Goal: Task Accomplishment & Management: Manage account settings

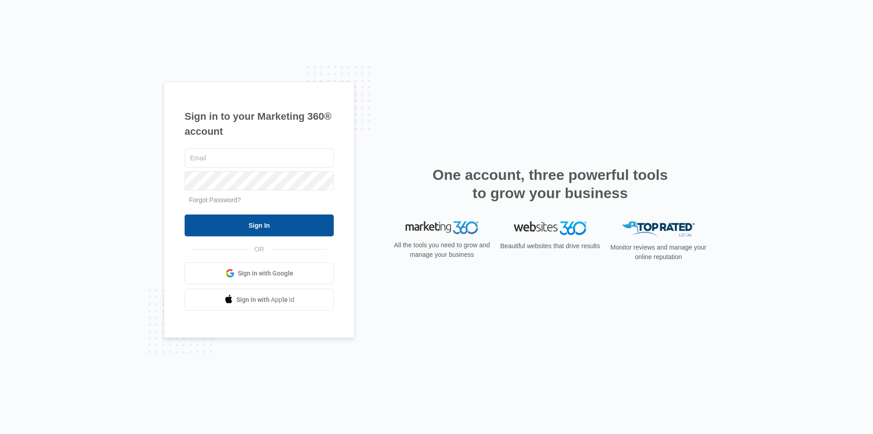
type input "[EMAIL_ADDRESS][DOMAIN_NAME]"
click at [295, 225] on input "Sign In" at bounding box center [259, 225] width 149 height 22
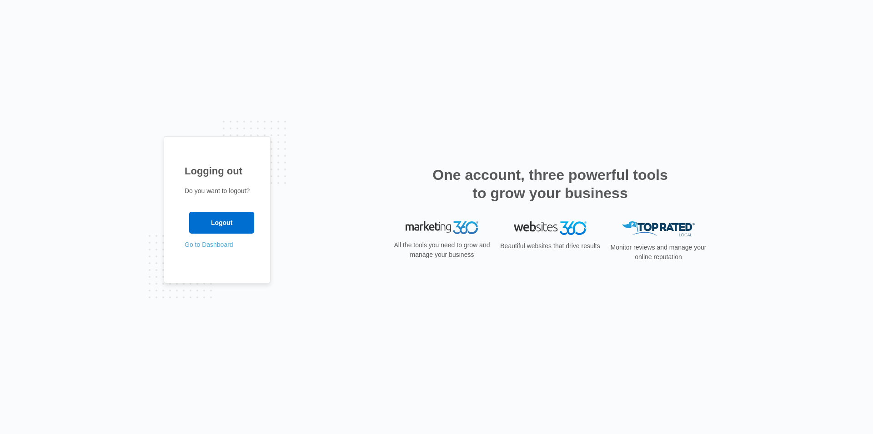
click at [208, 243] on link "Go to Dashboard" at bounding box center [209, 244] width 49 height 7
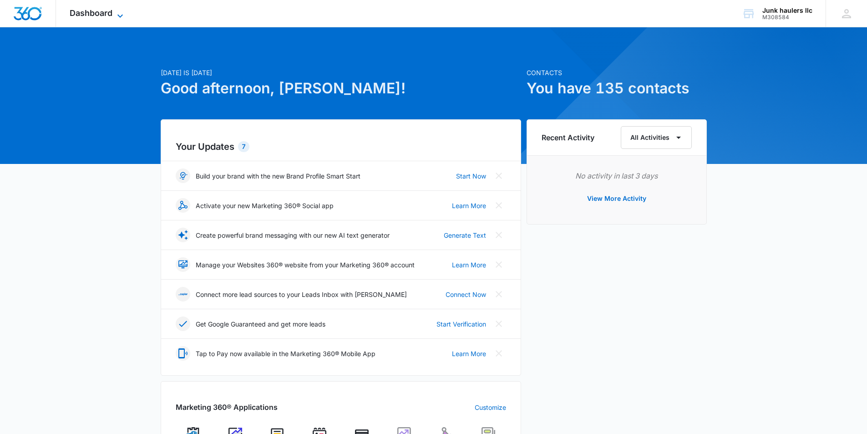
click at [98, 13] on span "Dashboard" at bounding box center [91, 13] width 43 height 10
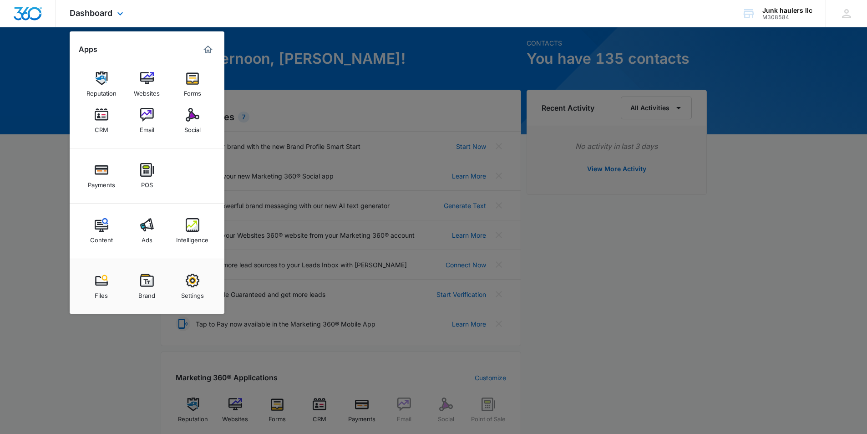
scroll to position [45, 0]
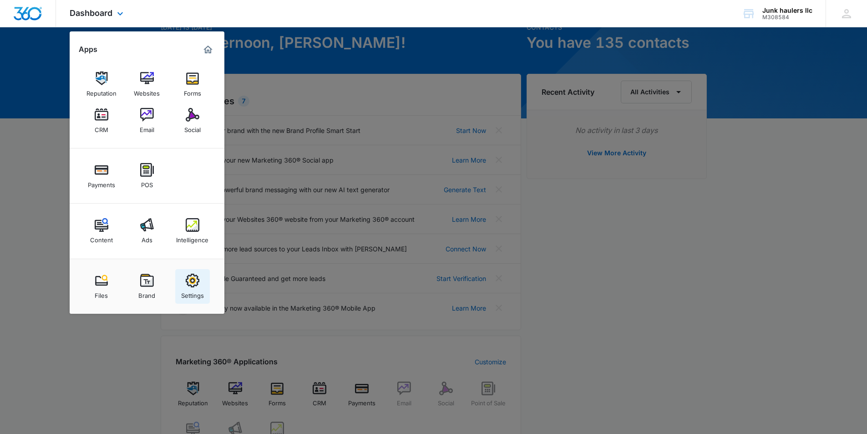
click at [195, 283] on img at bounding box center [193, 280] width 14 height 14
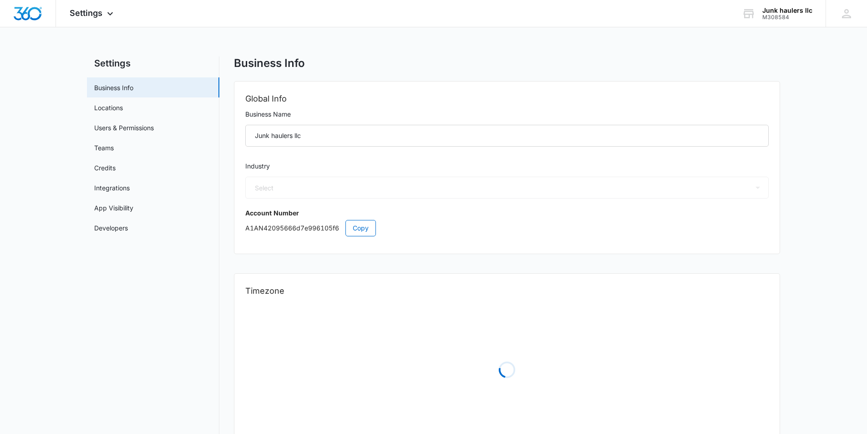
select select "52"
select select "US"
select select "America/New_York"
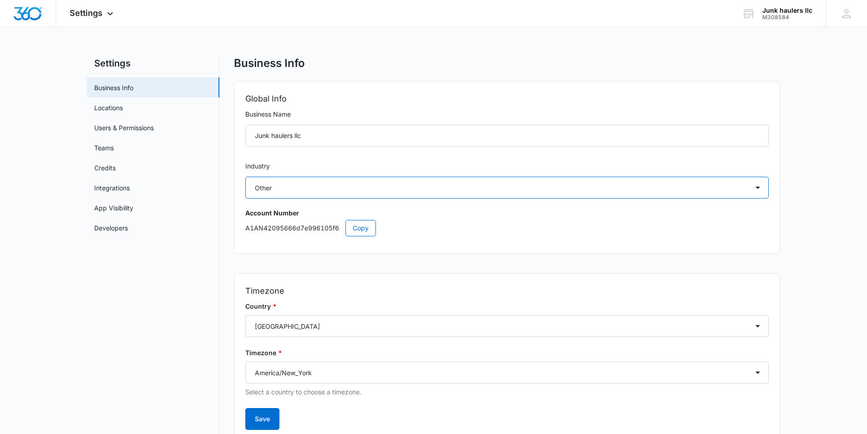
click at [290, 185] on select "Select Accounting / CPA Assisted Living Attorney / Law Firm Auto Repair Carpet …" at bounding box center [506, 187] width 523 height 22
click at [133, 126] on link "Users & Permissions" at bounding box center [124, 128] width 60 height 10
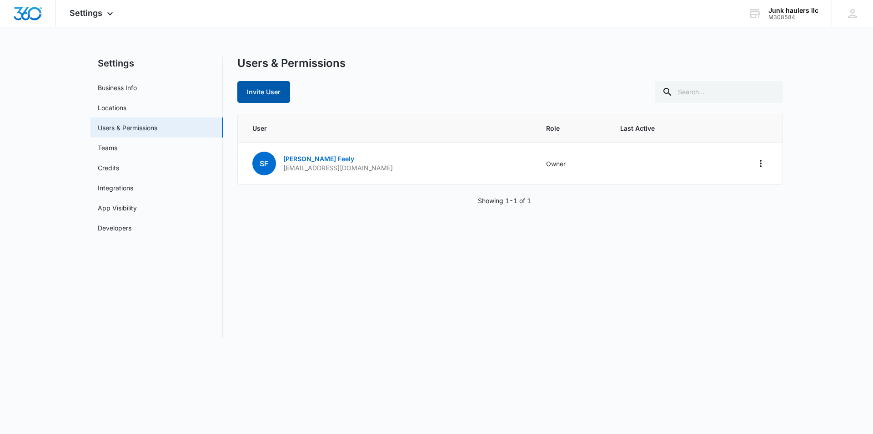
click at [260, 93] on button "Invite User" at bounding box center [263, 92] width 53 height 22
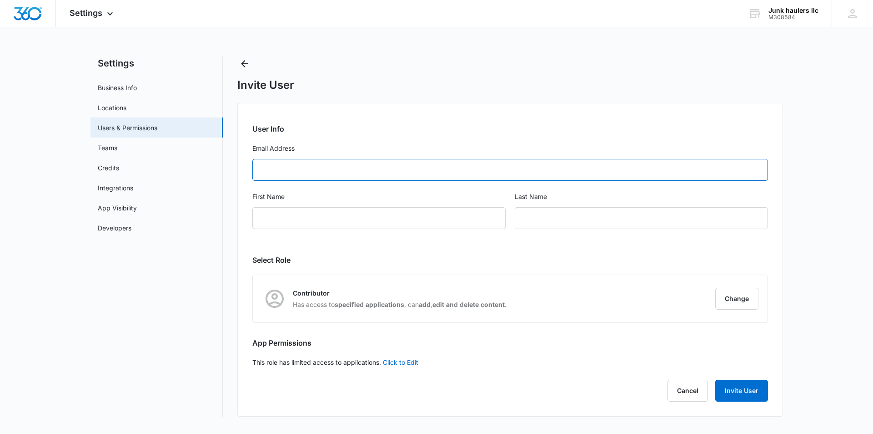
click at [288, 171] on input "Email Address" at bounding box center [510, 170] width 516 height 22
type input "no"
drag, startPoint x: 281, startPoint y: 173, endPoint x: 244, endPoint y: 171, distance: 37.4
click at [244, 171] on div "User Info Email Address no Please enter a valid email. First Name Last Name Sel…" at bounding box center [510, 259] width 546 height 313
click at [381, 166] on input "Email Address" at bounding box center [510, 170] width 516 height 22
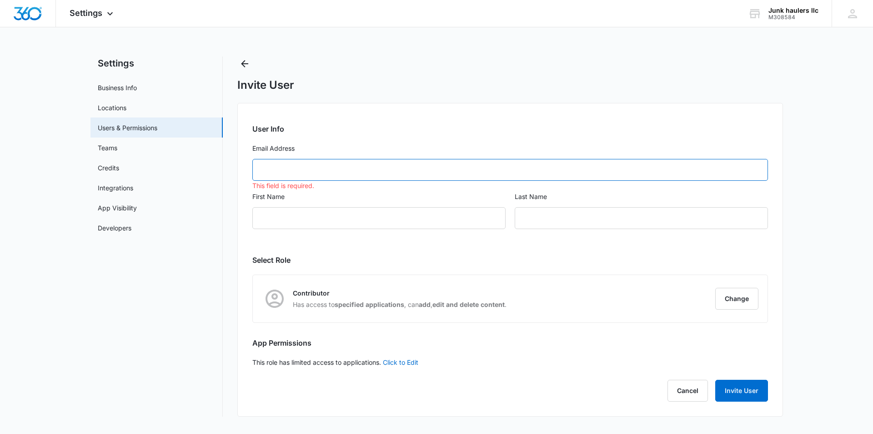
paste input "Noah@naileditmarketingco.com"
type input "Noah@naileditmarketingco.com"
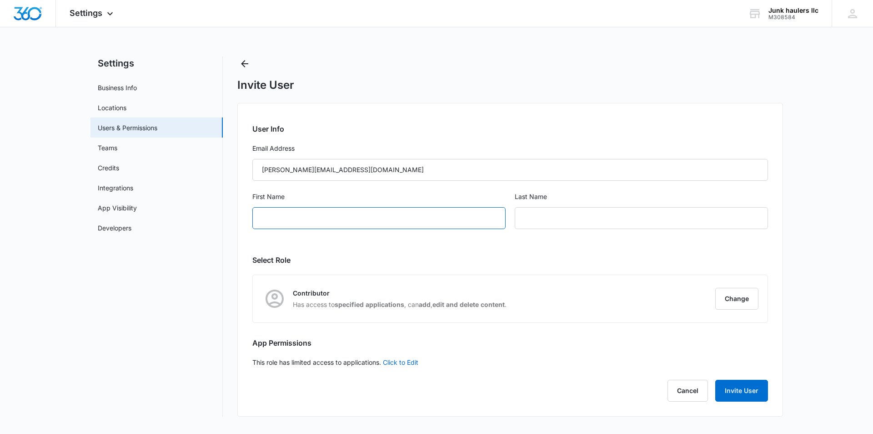
click at [329, 220] on input "First Name" at bounding box center [378, 218] width 253 height 22
type input "Noah"
type input "Campbell"
click at [737, 300] on button "Change" at bounding box center [737, 298] width 43 height 22
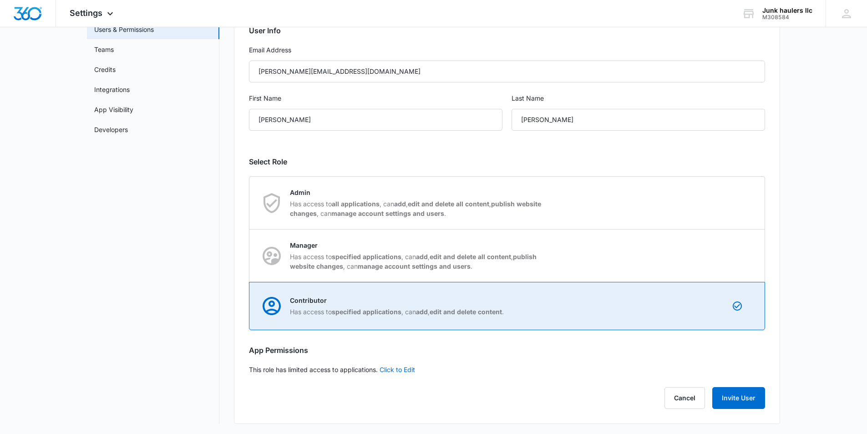
scroll to position [99, 0]
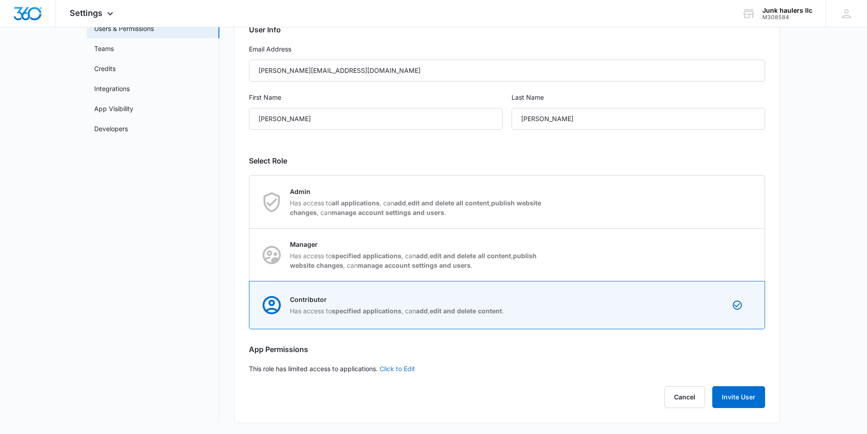
click at [407, 369] on link "Click to Edit" at bounding box center [396, 368] width 35 height 8
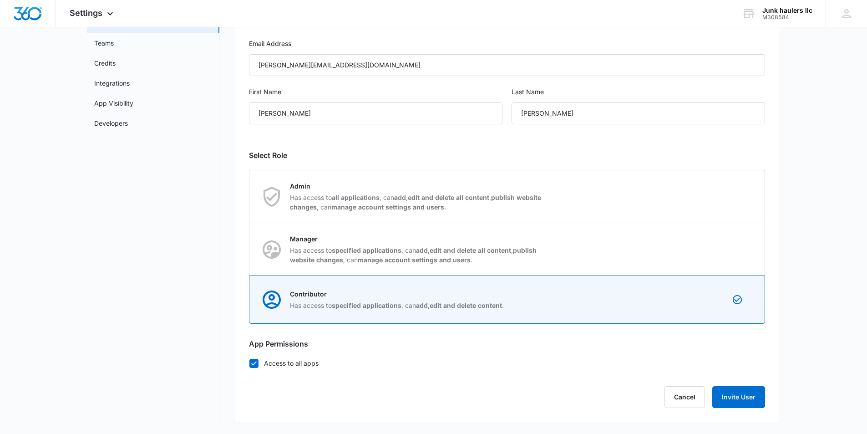
scroll to position [59, 0]
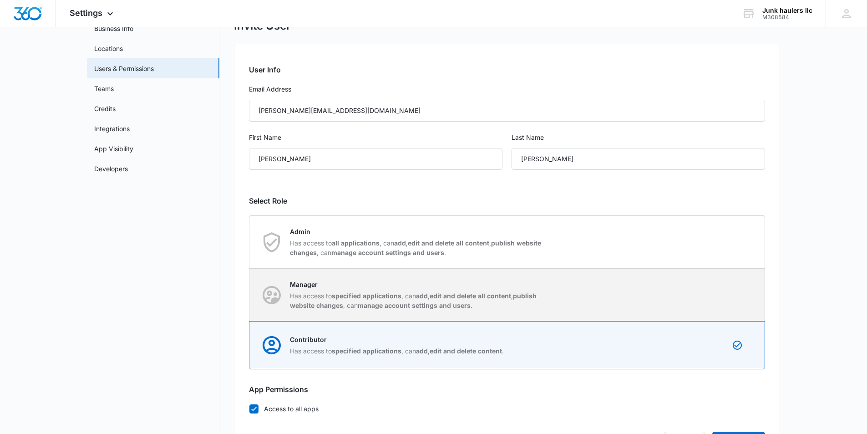
click at [494, 304] on p "Has access to specified applications , can add , edit and delete all content , …" at bounding box center [418, 300] width 256 height 19
click at [250, 295] on input "Manager Has access to specified applications , can add , edit and delete all co…" at bounding box center [249, 294] width 0 height 0
radio input "true"
checkbox input "false"
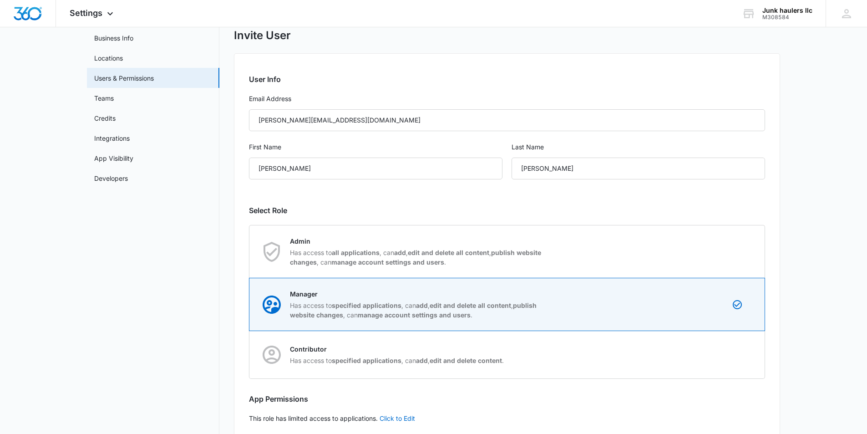
scroll to position [99, 0]
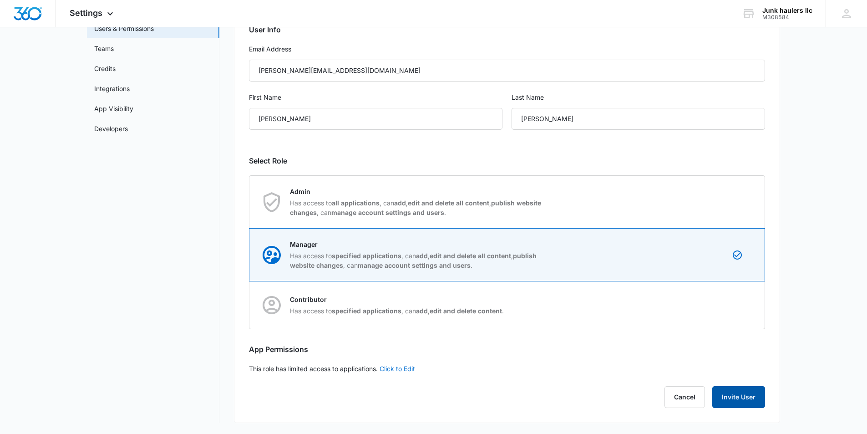
click at [741, 397] on button "Invite User" at bounding box center [738, 397] width 53 height 22
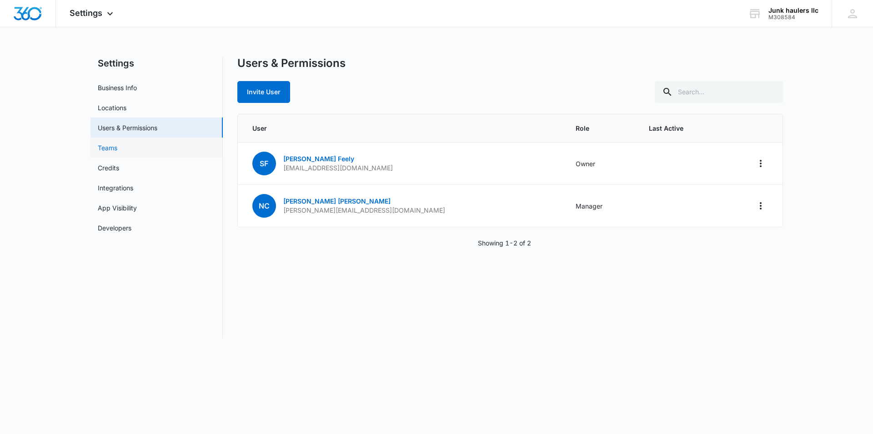
click at [111, 149] on link "Teams" at bounding box center [108, 148] width 20 height 10
click at [106, 164] on link "Credits" at bounding box center [108, 168] width 21 height 10
click at [108, 107] on link "Locations" at bounding box center [112, 108] width 29 height 10
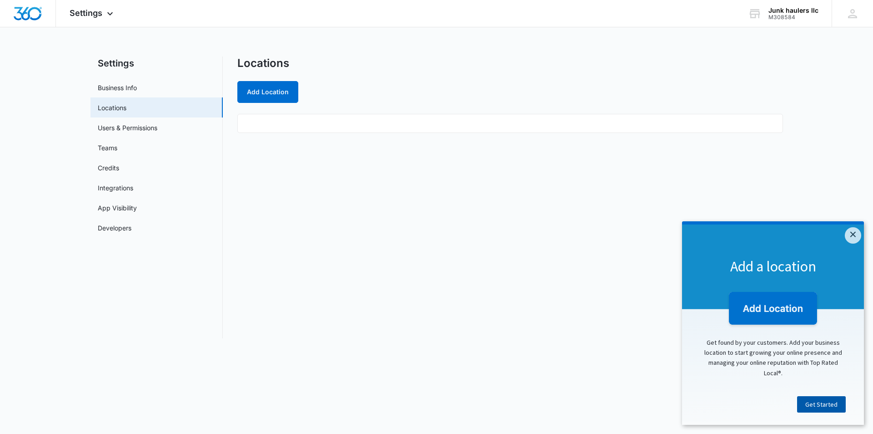
click at [817, 406] on link "Get Started" at bounding box center [821, 404] width 49 height 16
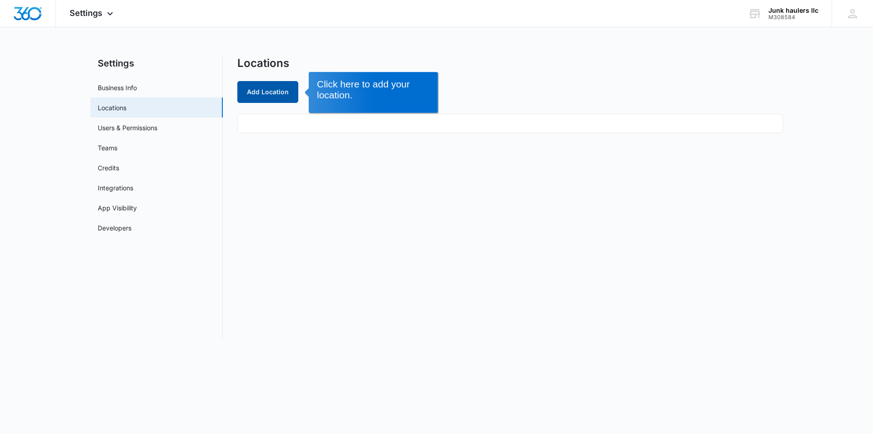
click at [269, 91] on button "Add Location" at bounding box center [267, 92] width 61 height 22
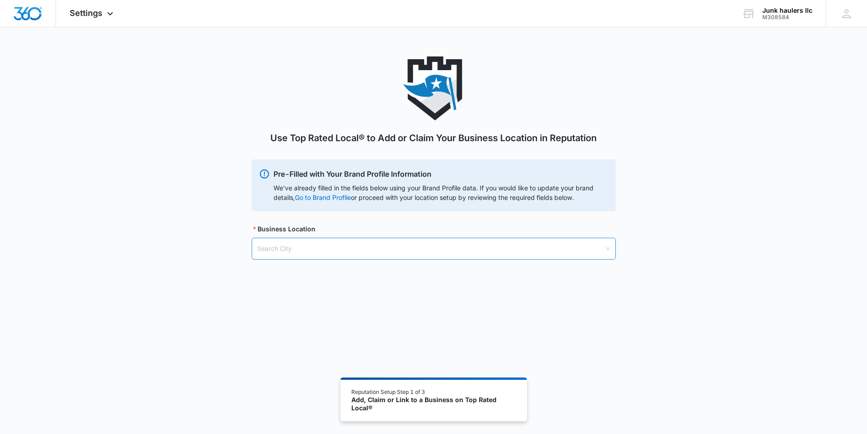
click at [358, 247] on input "search" at bounding box center [430, 248] width 347 height 21
click at [0, 0] on link "Go to Brand Profile" at bounding box center [0, 0] width 0 height 0
click at [19, 15] on img "Dashboard" at bounding box center [27, 14] width 29 height 14
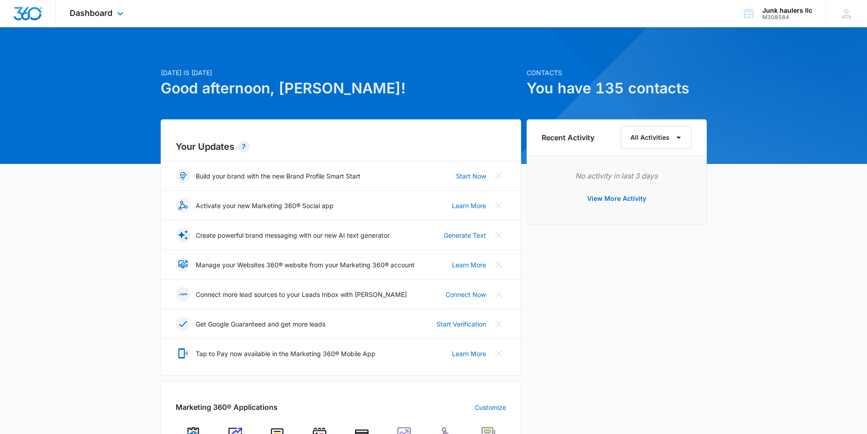
click at [30, 12] on img "Dashboard" at bounding box center [27, 14] width 29 height 14
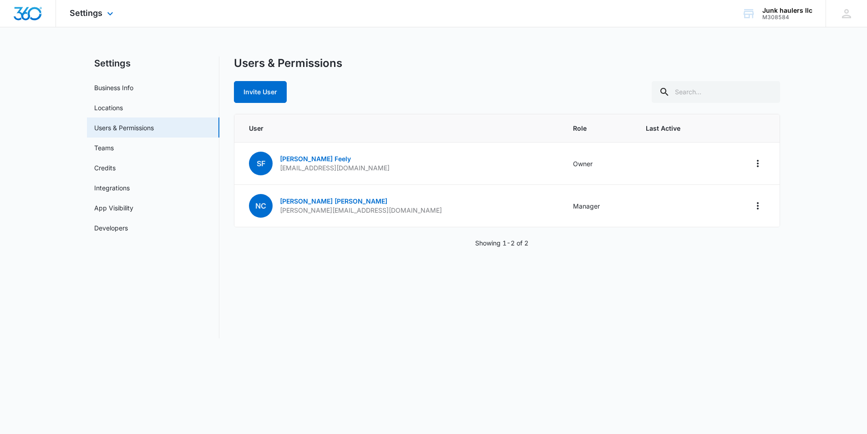
select select "52"
select select "US"
select select "America/New_York"
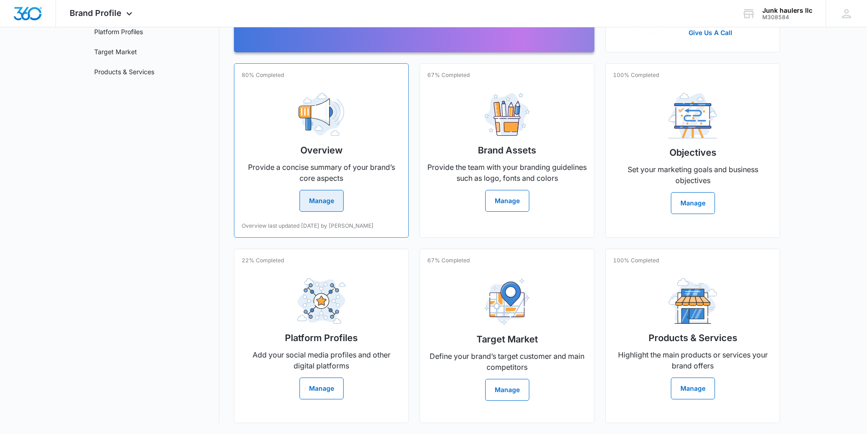
scroll to position [150, 0]
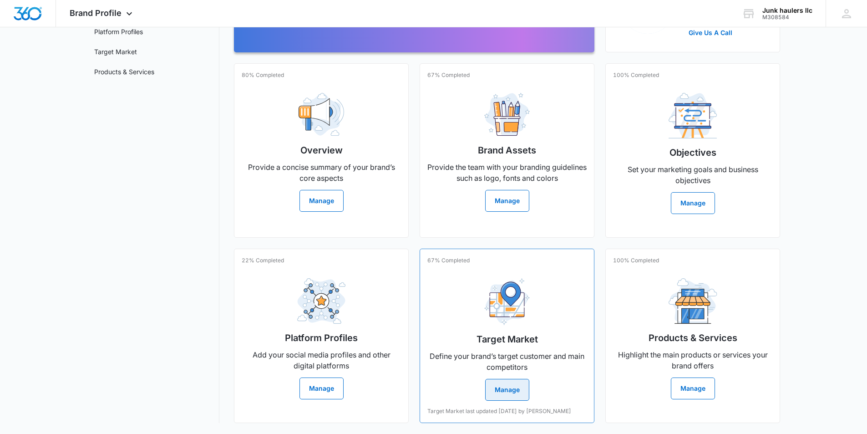
click at [508, 382] on button "Manage" at bounding box center [507, 389] width 44 height 22
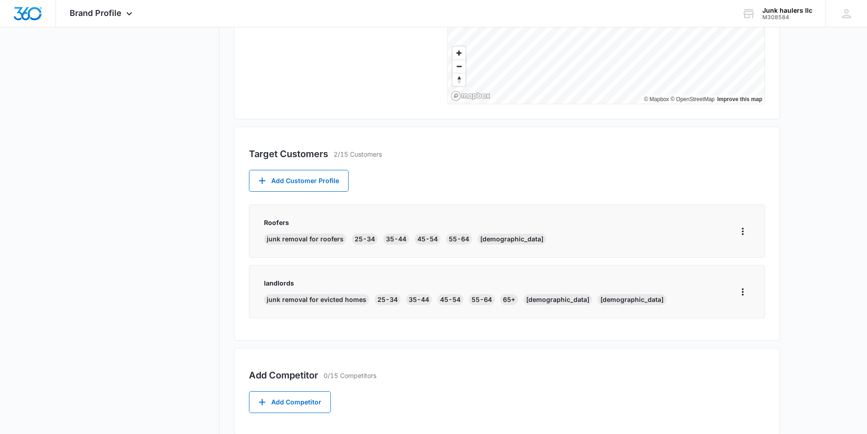
scroll to position [262, 0]
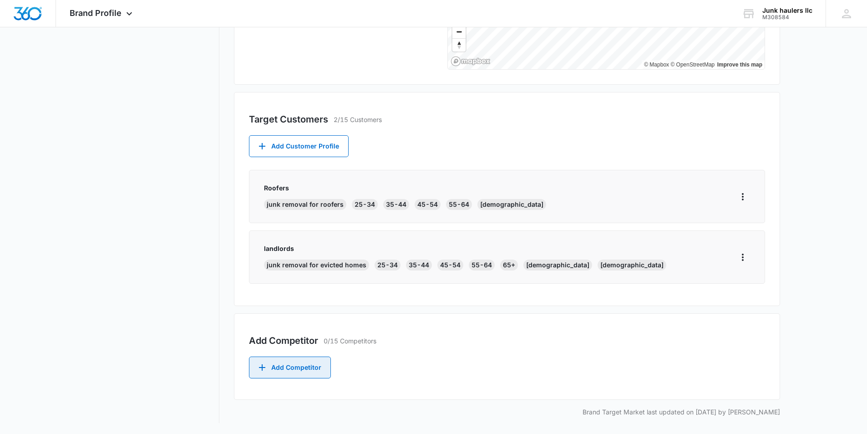
click at [297, 369] on button "Add Competitor" at bounding box center [290, 367] width 82 height 22
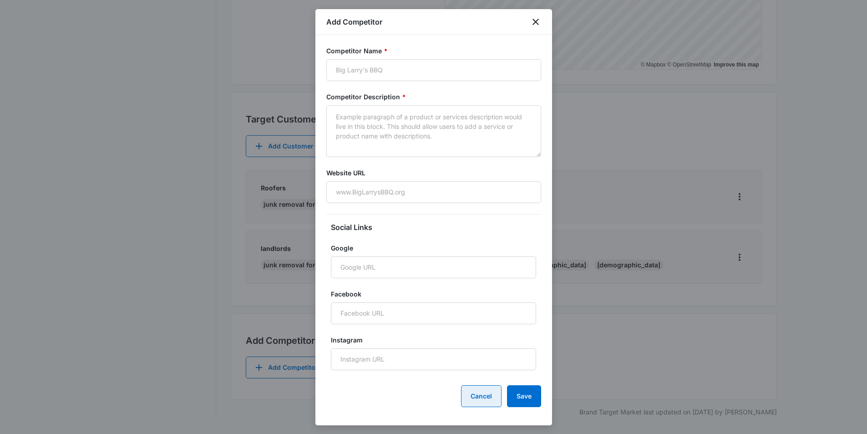
click at [478, 396] on button "Cancel" at bounding box center [481, 396] width 40 height 22
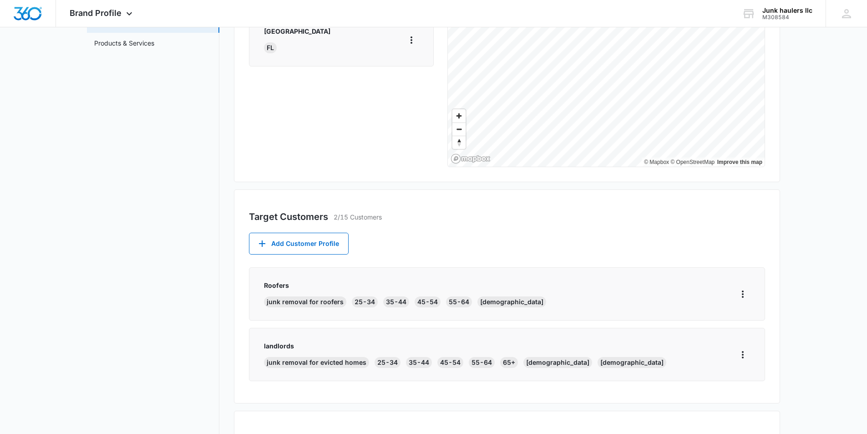
scroll to position [0, 0]
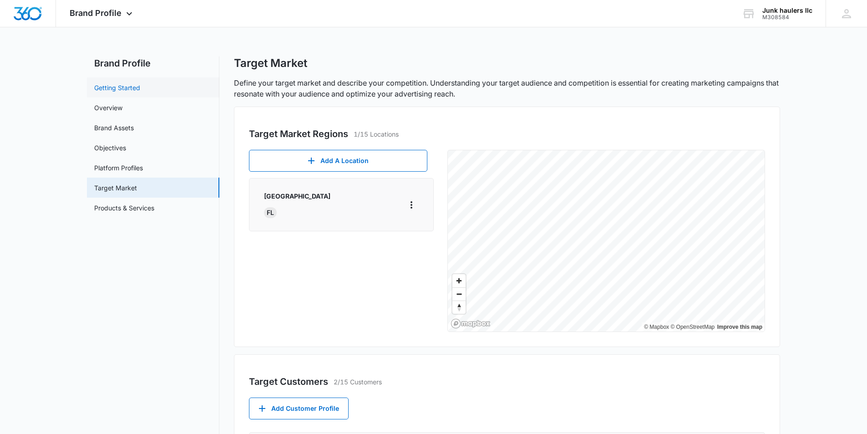
click at [122, 86] on link "Getting Started" at bounding box center [117, 88] width 46 height 10
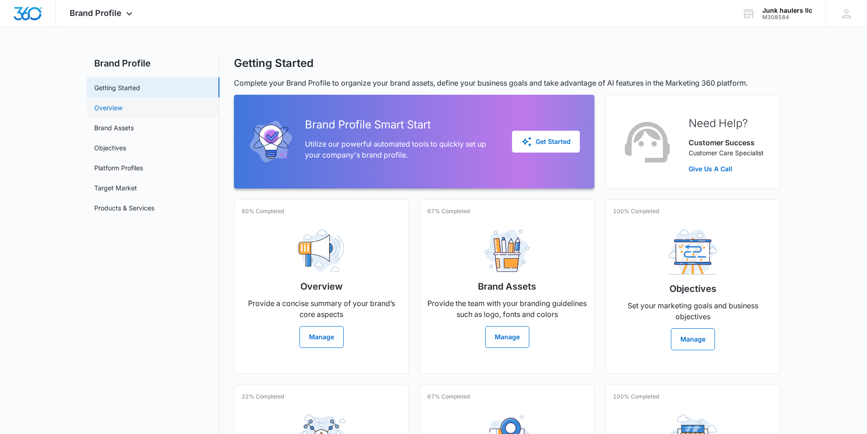
click at [116, 105] on link "Overview" at bounding box center [108, 108] width 28 height 10
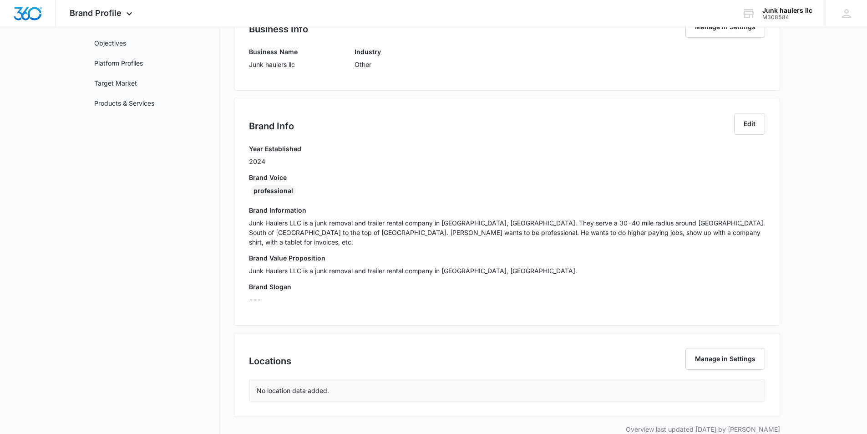
scroll to position [112, 0]
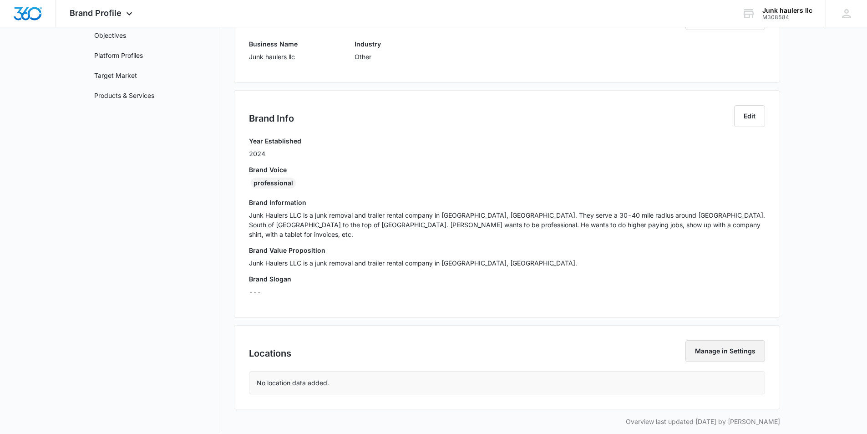
click at [712, 344] on button "Manage in Settings" at bounding box center [725, 351] width 80 height 22
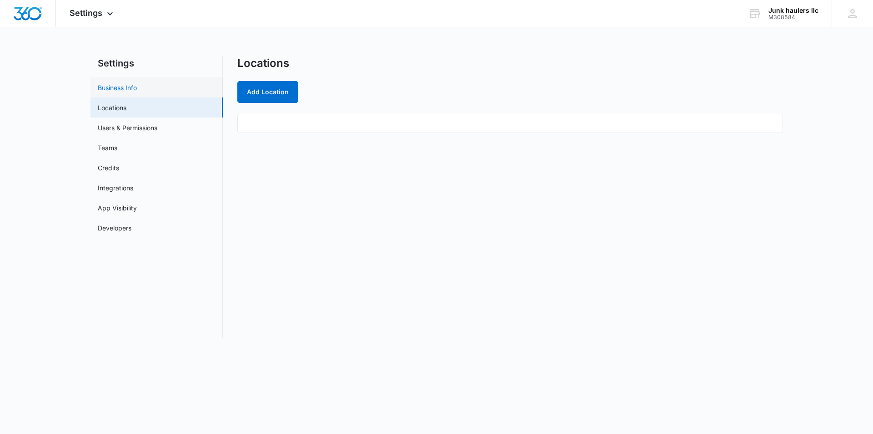
click at [121, 89] on link "Business Info" at bounding box center [117, 88] width 39 height 10
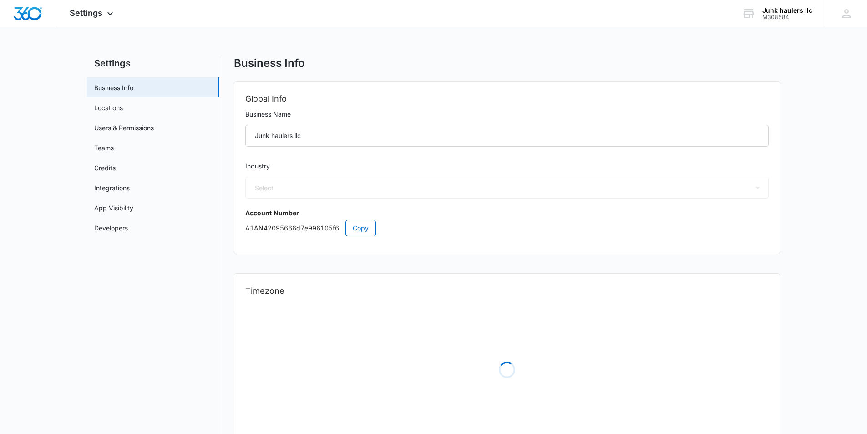
select select "52"
select select "US"
select select "America/New_York"
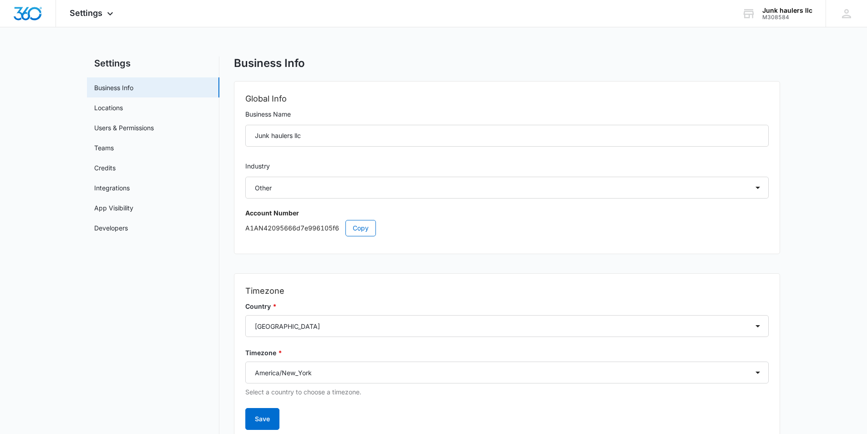
scroll to position [37, 0]
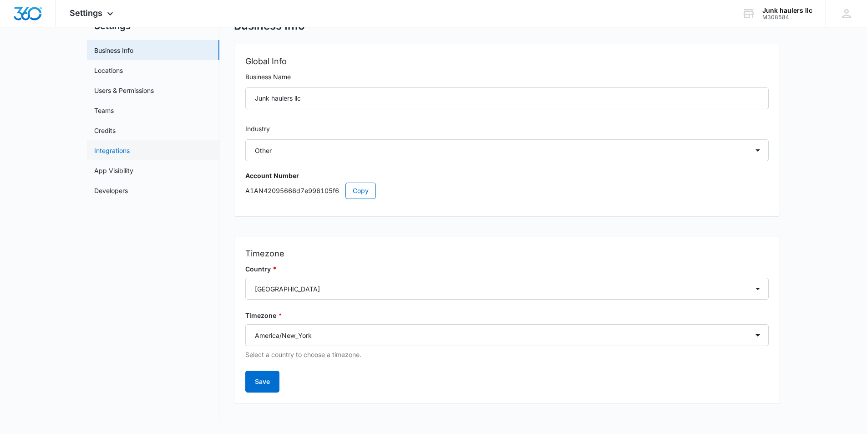
click at [130, 153] on link "Integrations" at bounding box center [111, 151] width 35 height 10
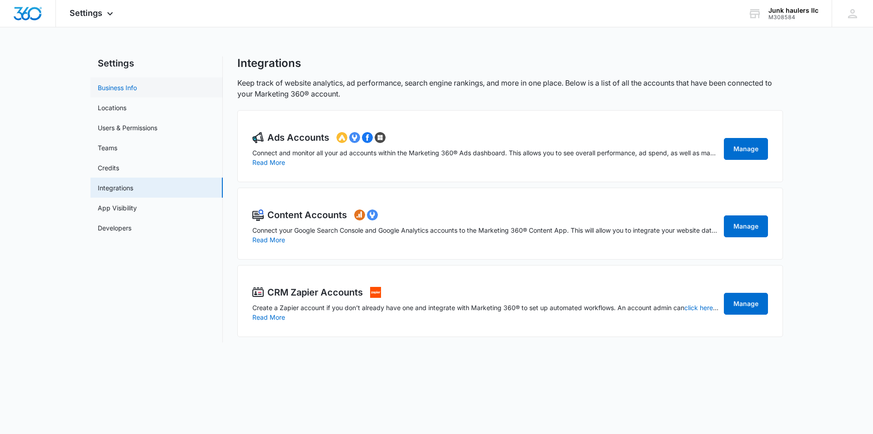
click at [109, 85] on link "Business Info" at bounding box center [117, 88] width 39 height 10
select select "52"
select select "US"
select select "America/New_York"
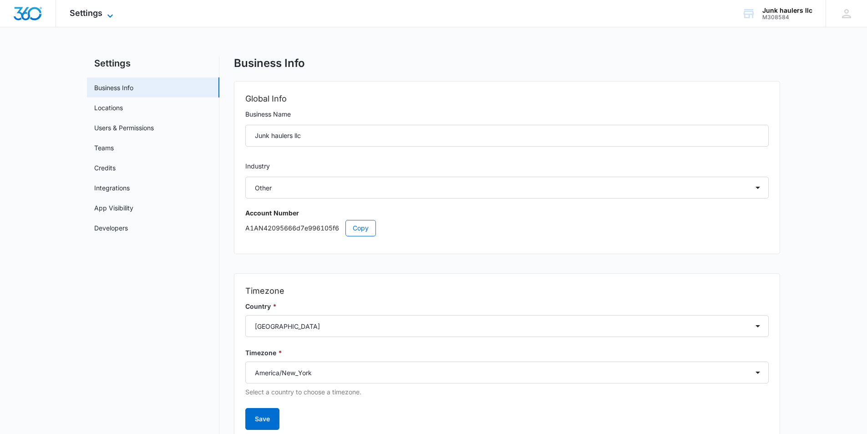
click at [99, 14] on span "Settings" at bounding box center [86, 13] width 33 height 10
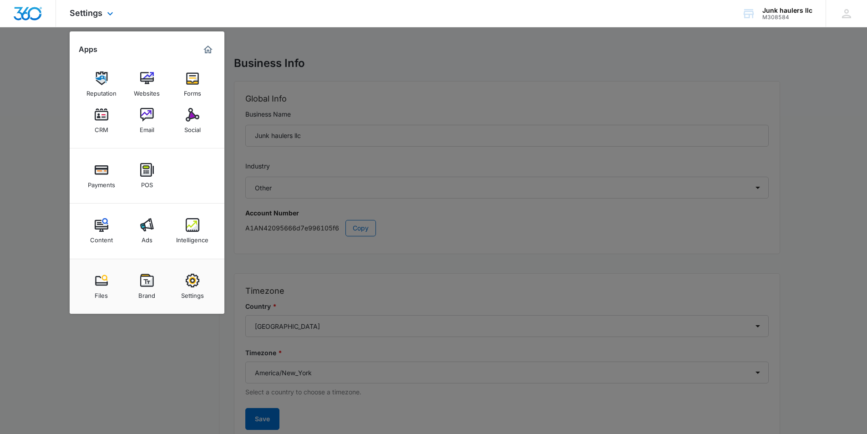
click at [229, 20] on div "Settings Apps Reputation Websites Forms CRM Email Social Payments POS Content A…" at bounding box center [433, 13] width 867 height 27
click at [328, 46] on div at bounding box center [433, 217] width 867 height 434
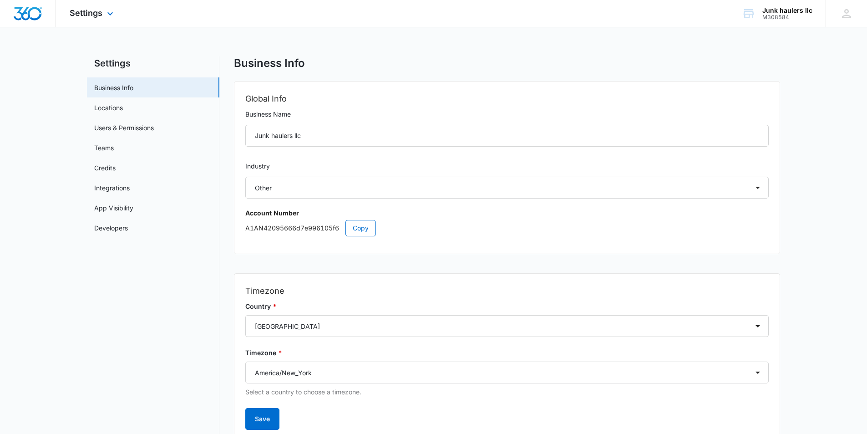
click at [31, 15] on img "Dashboard" at bounding box center [27, 14] width 29 height 14
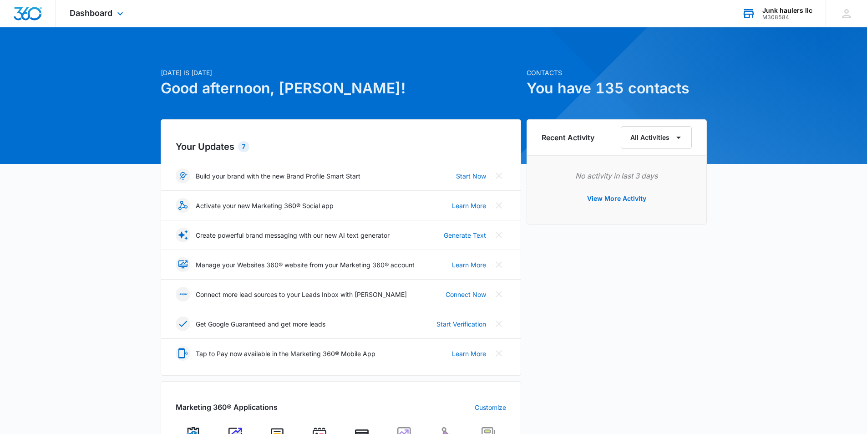
click at [778, 15] on div "M308584" at bounding box center [787, 17] width 50 height 6
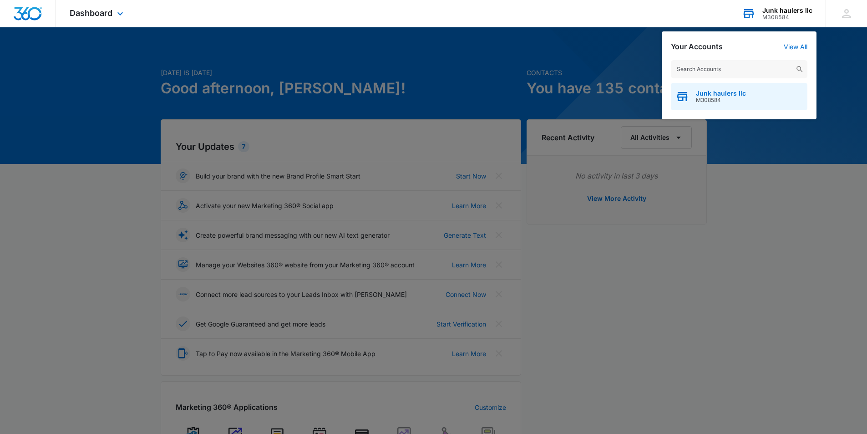
click at [724, 96] on span "Junk haulers llc" at bounding box center [721, 93] width 50 height 7
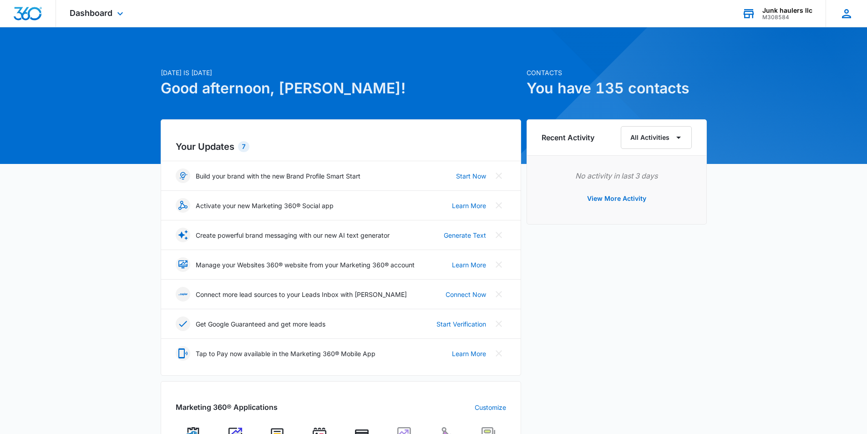
click at [852, 12] on icon at bounding box center [846, 14] width 14 height 14
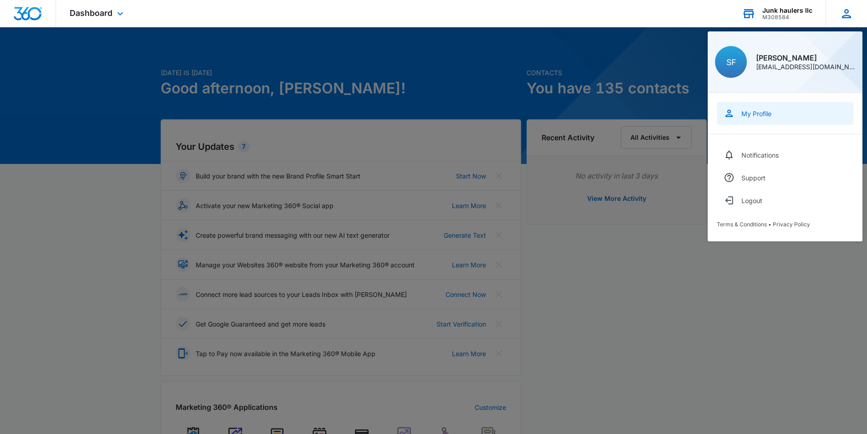
click at [767, 111] on div "My Profile" at bounding box center [756, 114] width 30 height 8
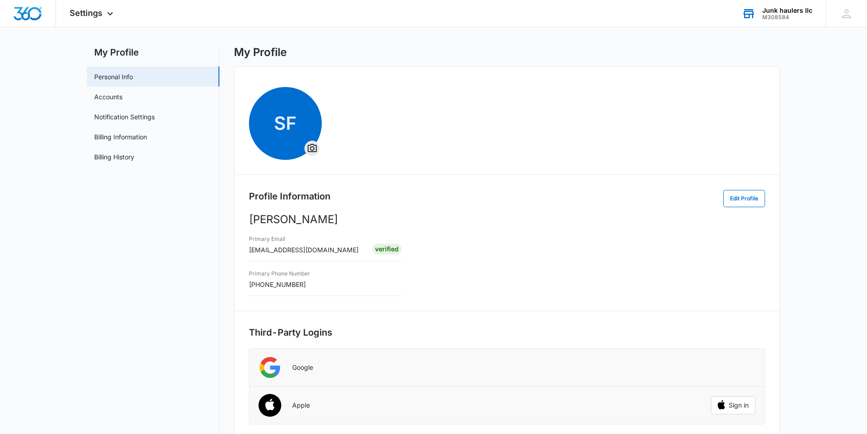
scroll to position [10, 0]
click at [29, 13] on img "Dashboard" at bounding box center [27, 14] width 29 height 14
